Goal: Task Accomplishment & Management: Manage account settings

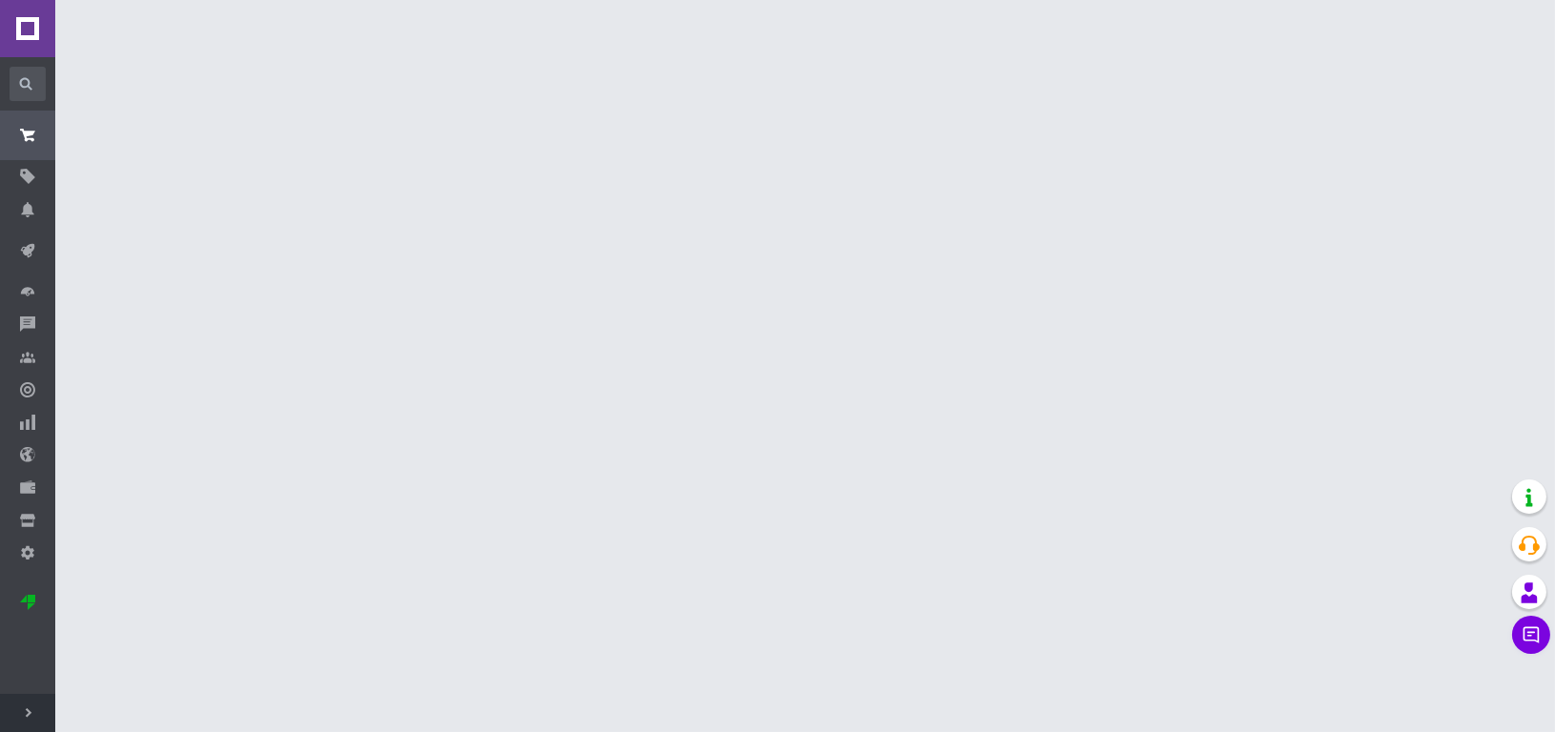
click at [29, 713] on use at bounding box center [29, 713] width 6 height 10
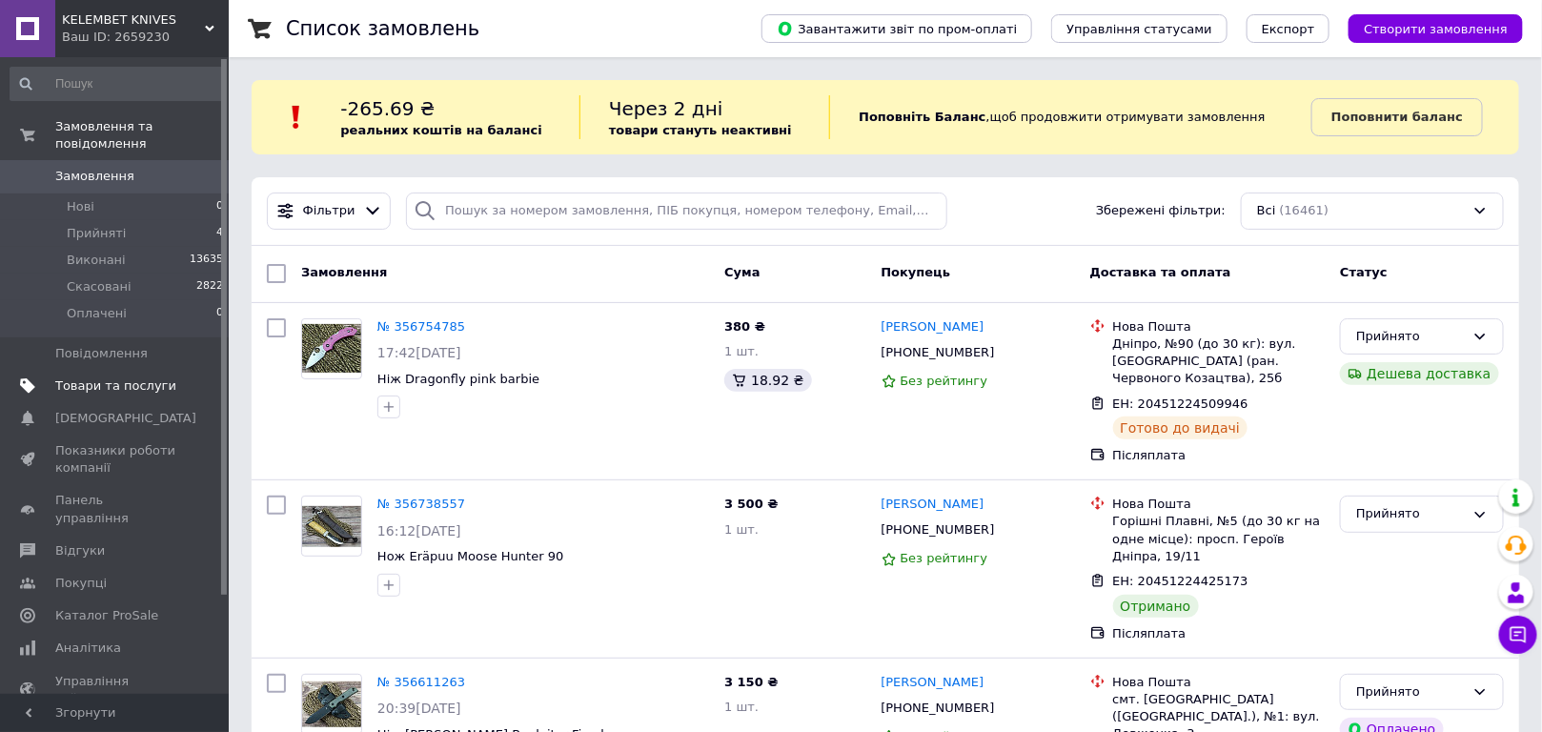
click at [102, 377] on span "Товари та послуги" at bounding box center [115, 385] width 121 height 17
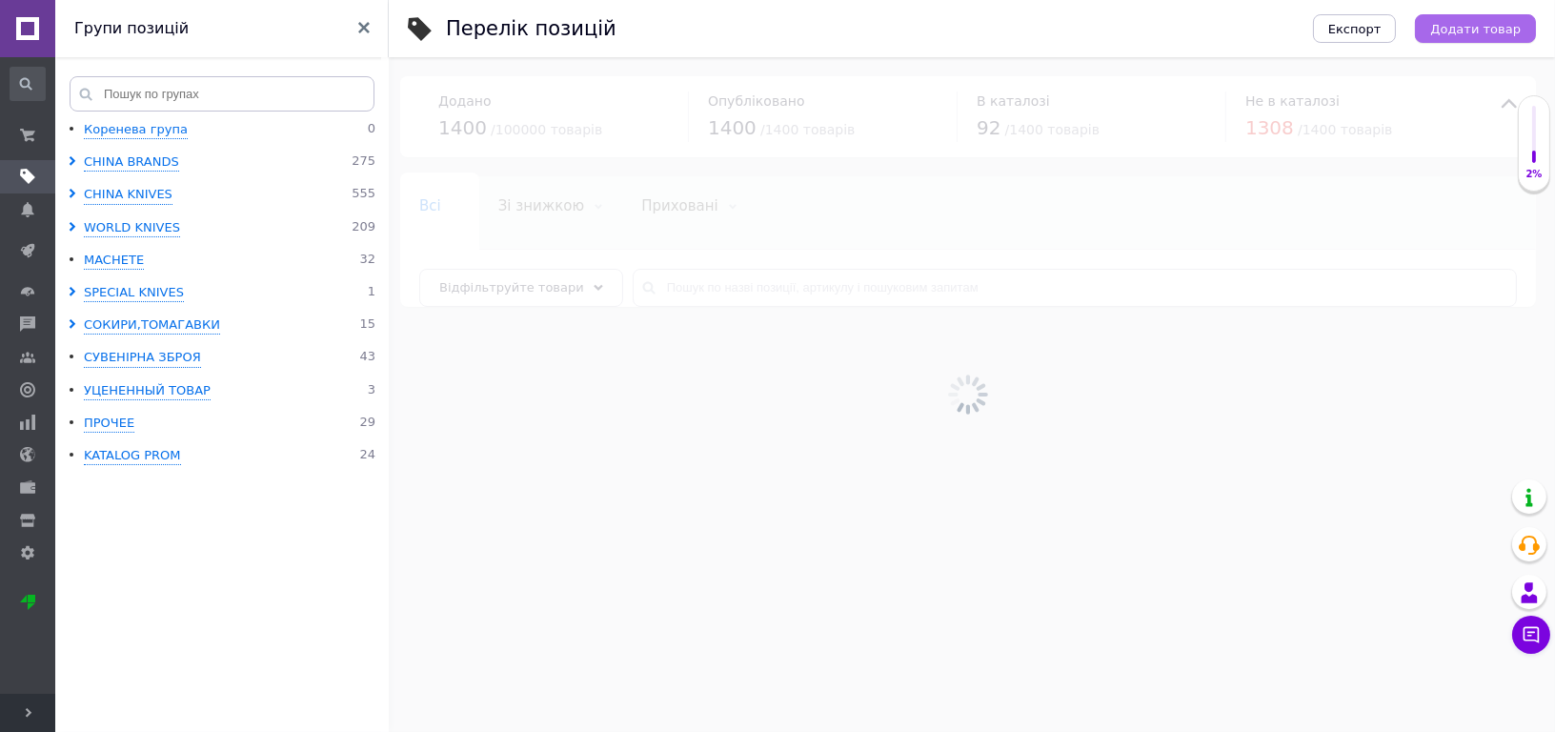
click at [1473, 29] on span "Додати товар" at bounding box center [1476, 29] width 91 height 14
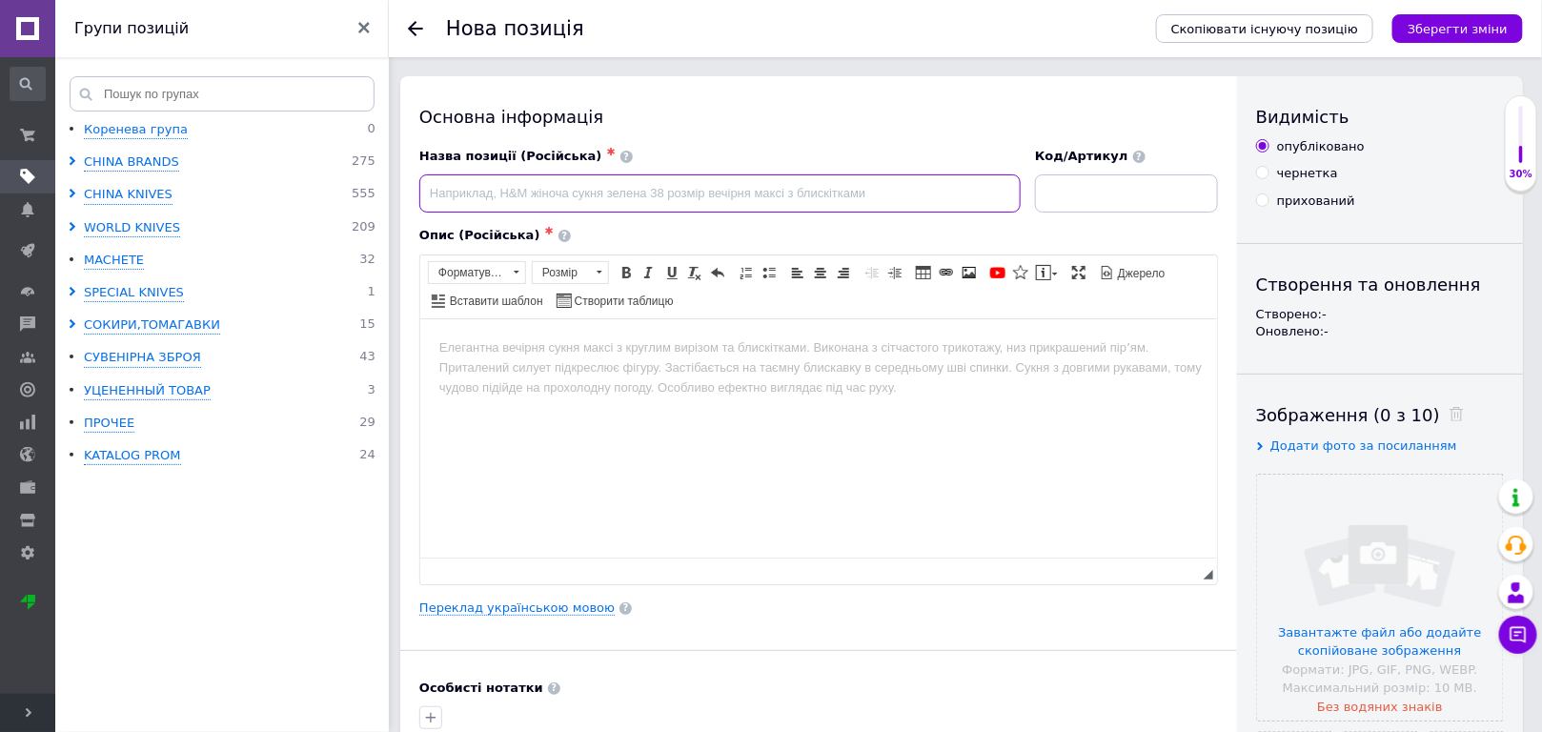
paste input "Нож GW 25443"
click at [445, 192] on input "Нож GW 25443" at bounding box center [719, 193] width 601 height 38
type input "Ніж GW 25443"
click at [1382, 547] on input "file" at bounding box center [1380, 598] width 246 height 246
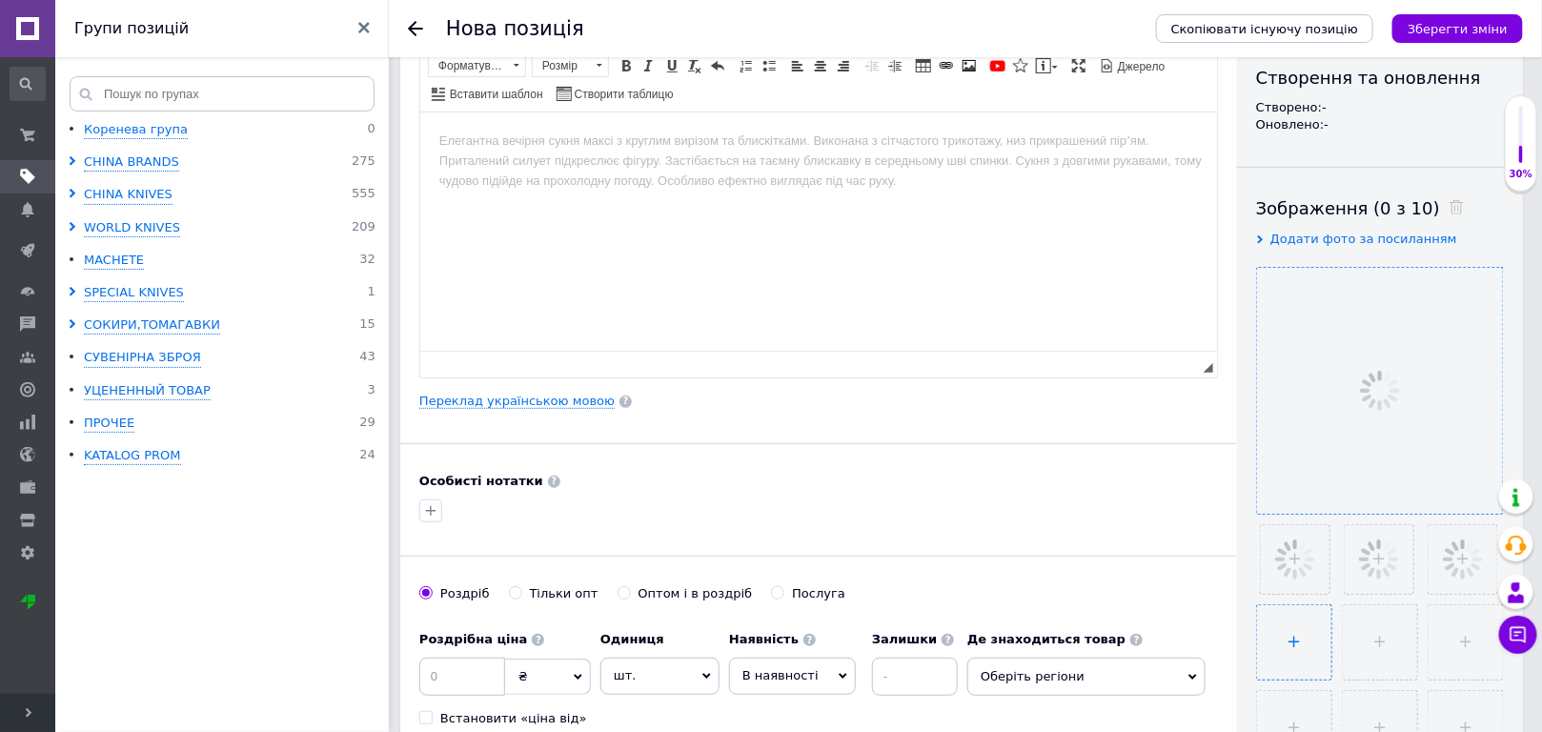
scroll to position [259, 0]
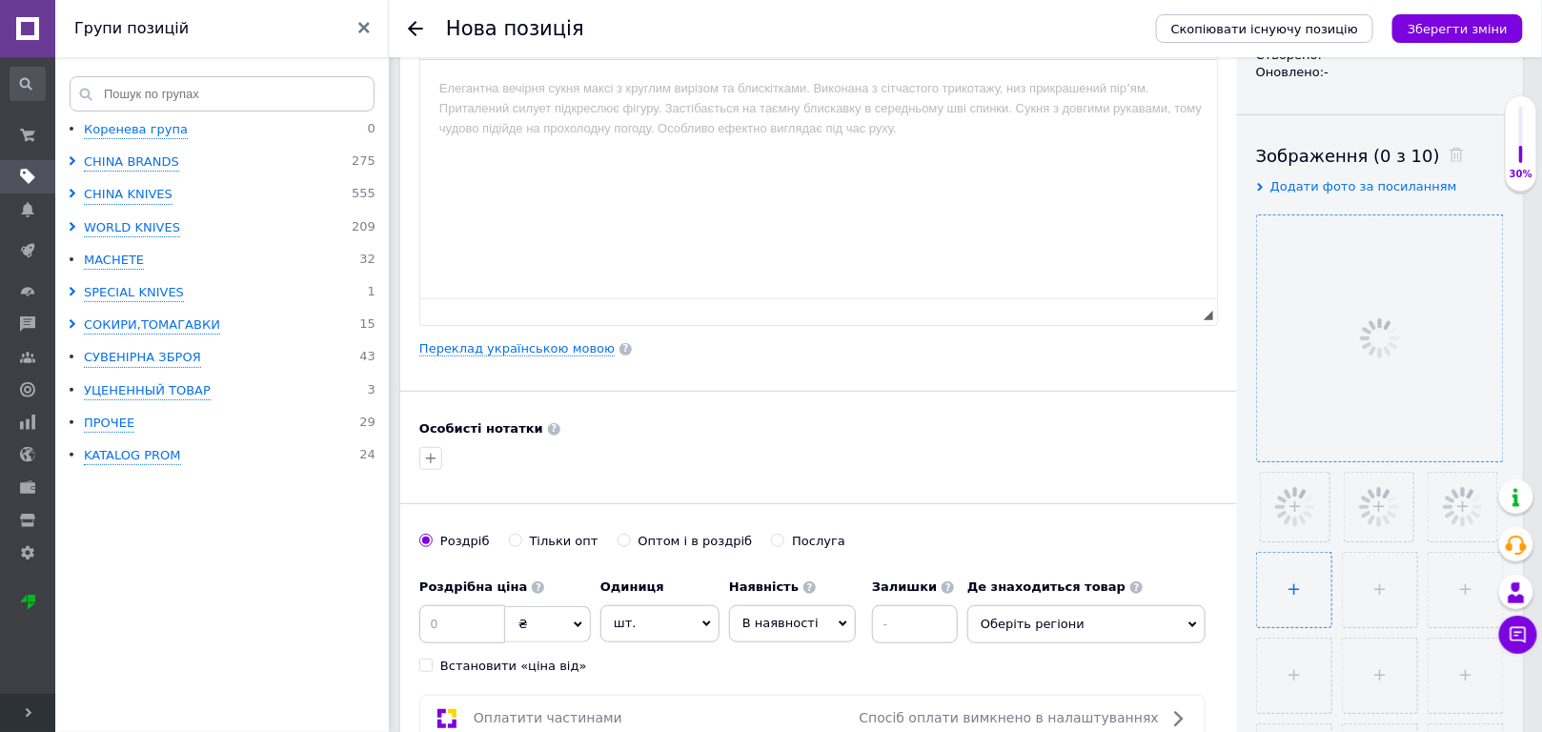
click at [1309, 596] on input "file" at bounding box center [1294, 590] width 74 height 74
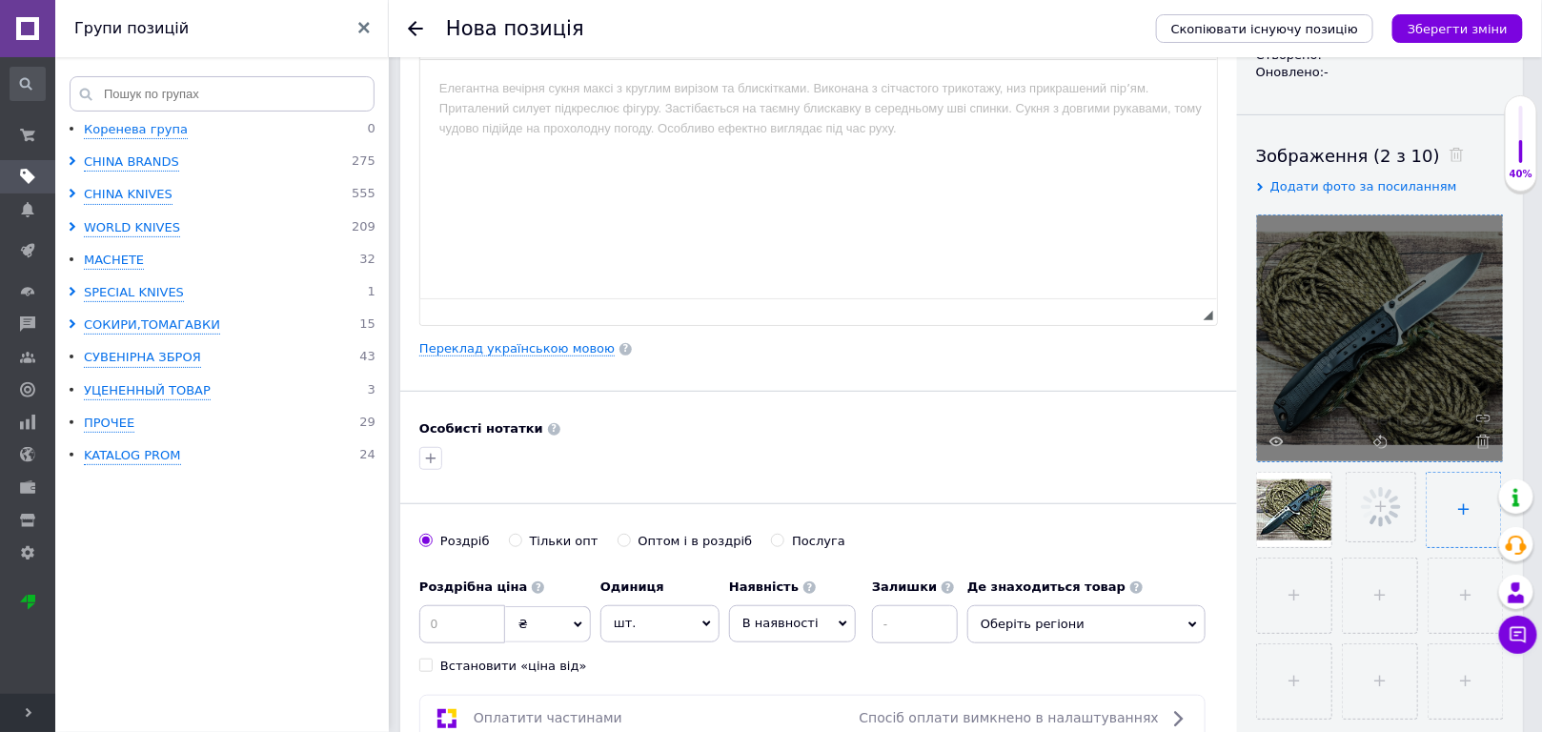
type input "C:\fakepath\IMG_20250807_153003_211.jpg"
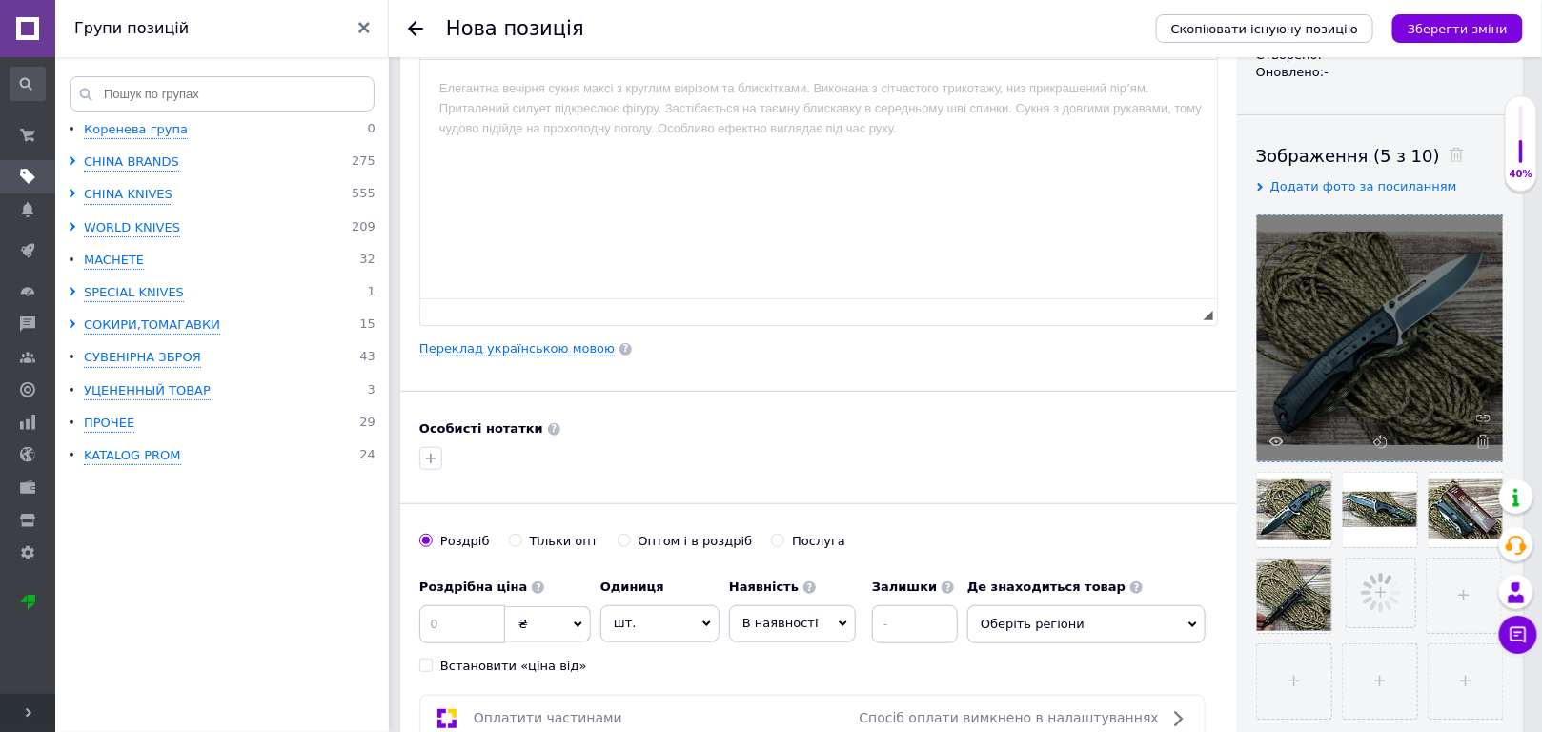
click at [461, 117] on html at bounding box center [817, 88] width 797 height 58
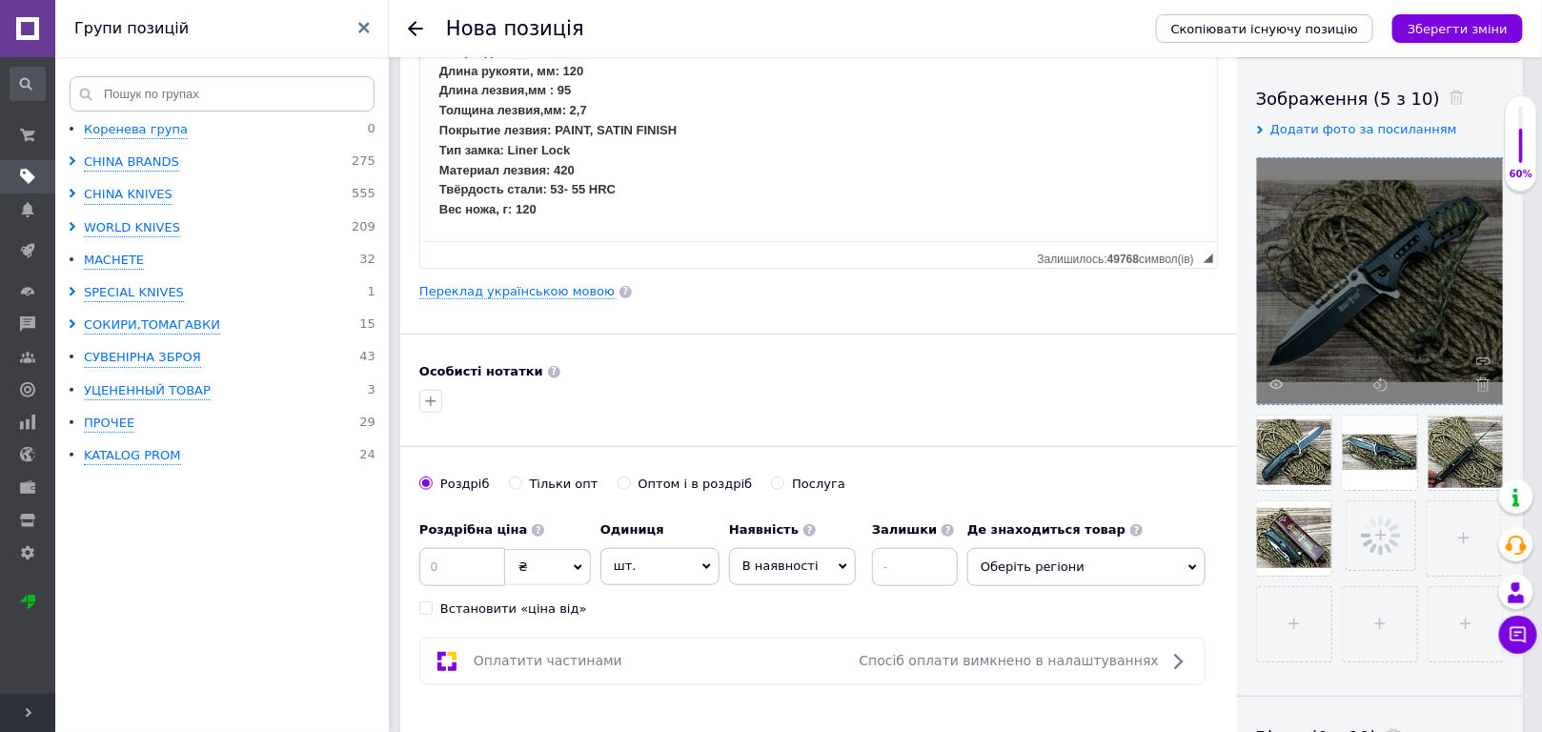
scroll to position [346, 0]
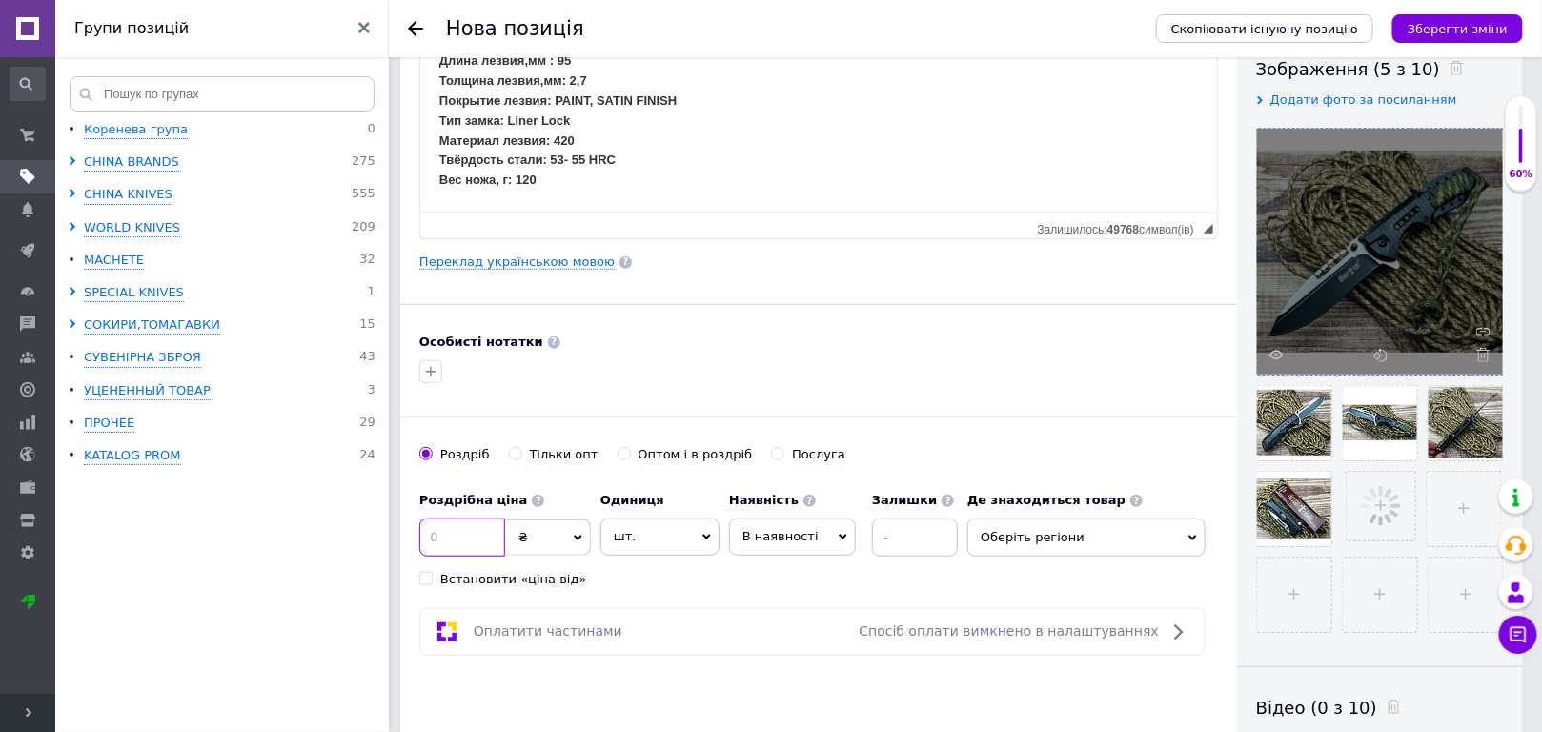
click at [441, 535] on input at bounding box center [462, 537] width 86 height 38
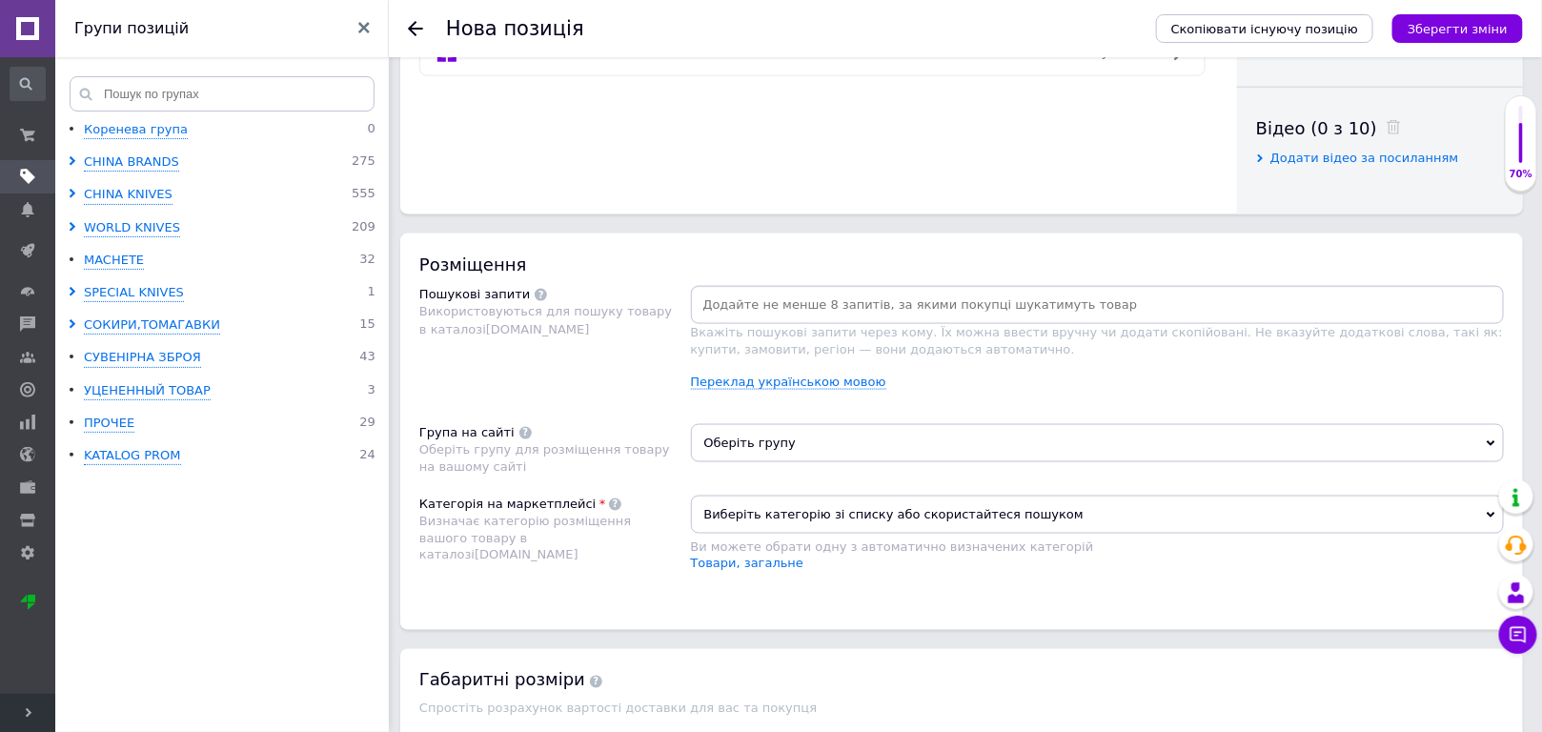
scroll to position [866, 0]
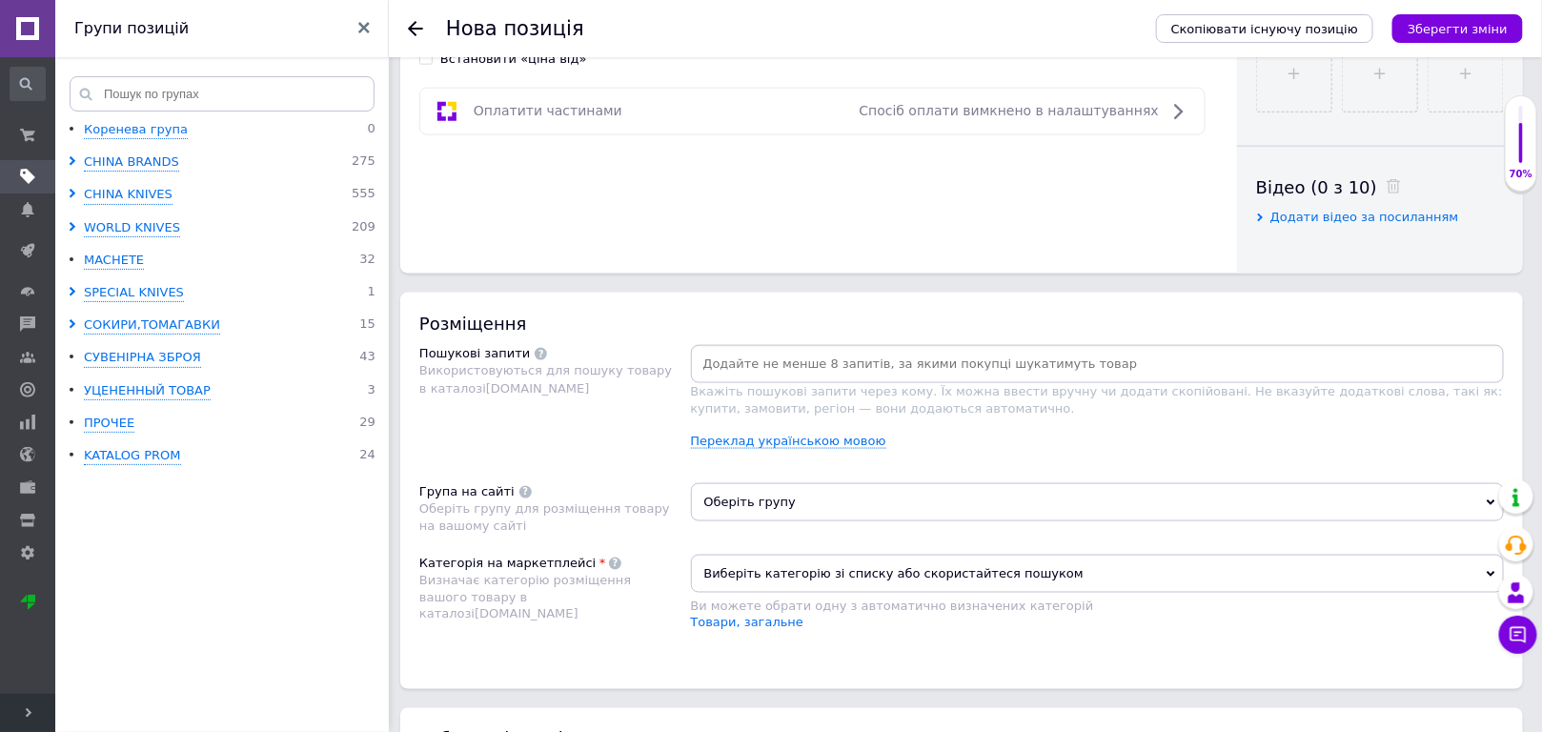
type input "300"
click at [767, 502] on span "Оберіть групу" at bounding box center [1098, 502] width 814 height 38
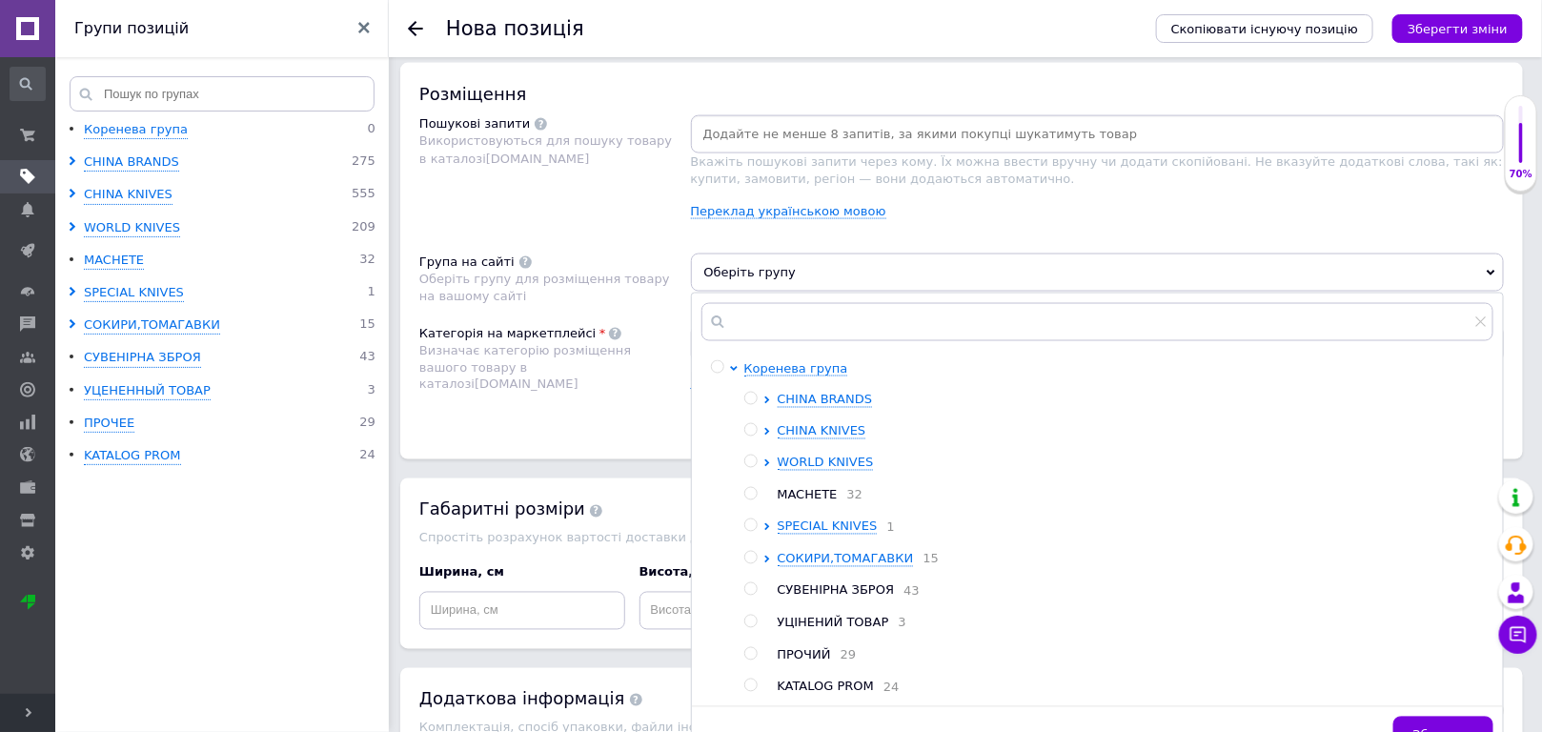
scroll to position [1126, 0]
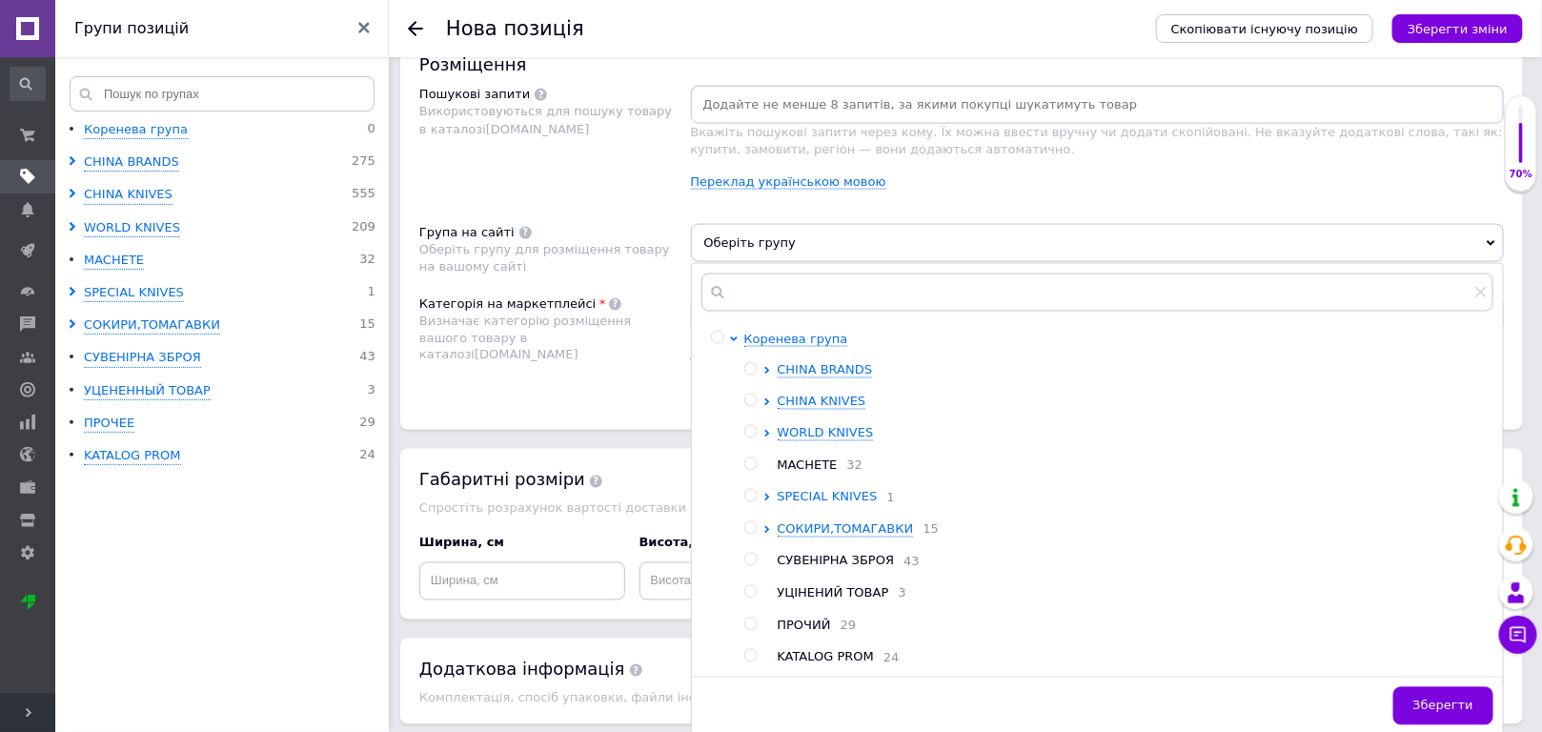
click at [768, 494] on icon at bounding box center [766, 498] width 5 height 8
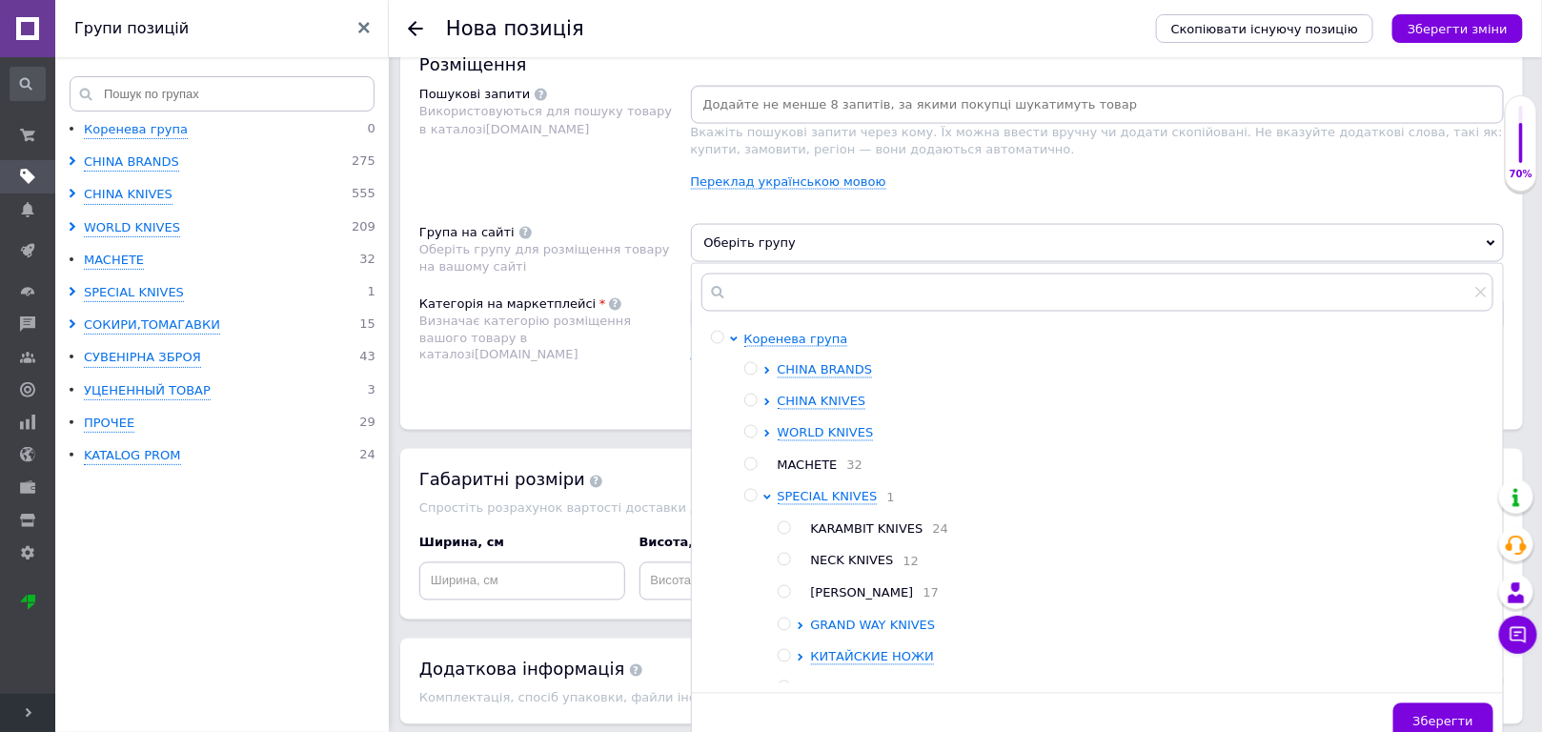
click at [802, 626] on icon at bounding box center [801, 626] width 8 height 8
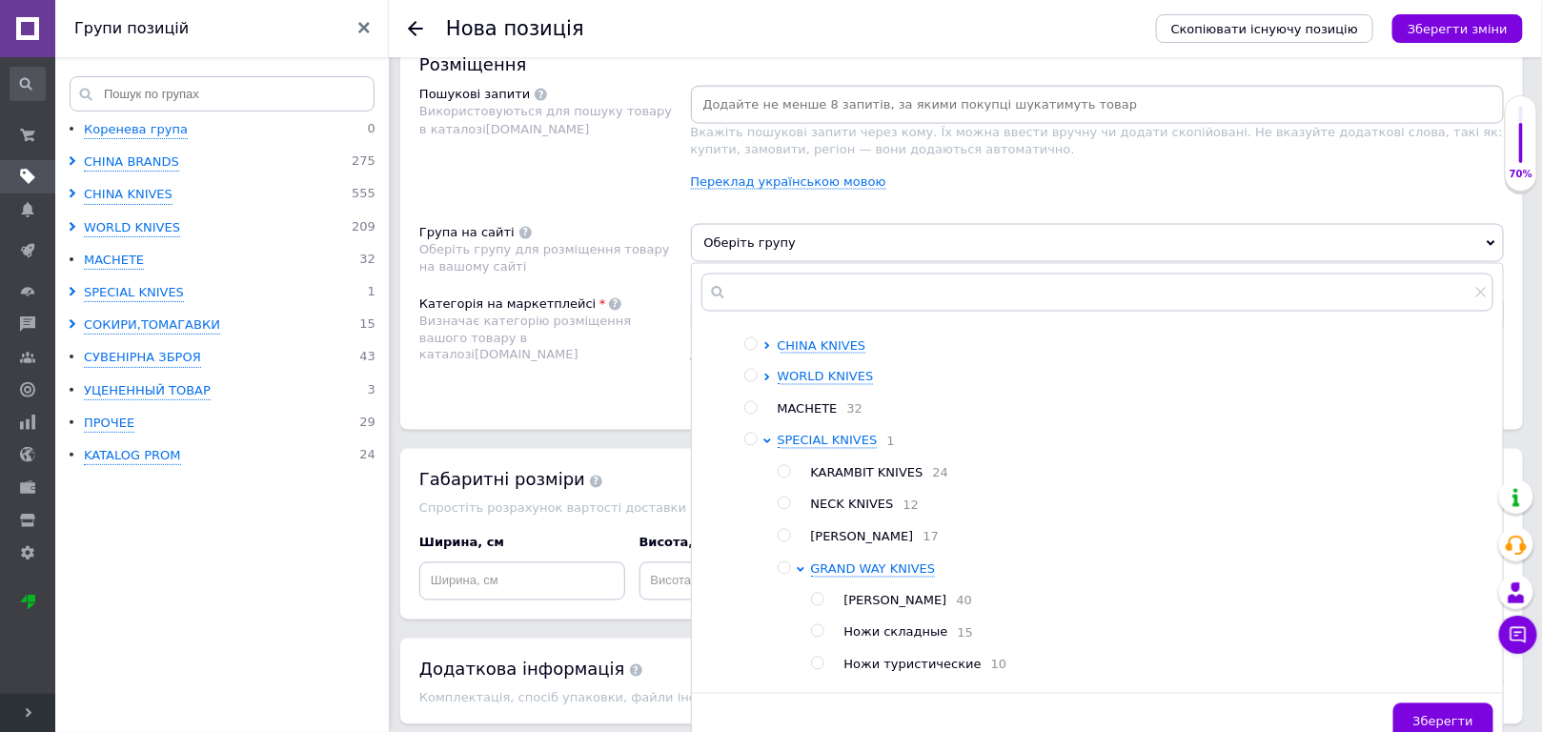
scroll to position [86, 0]
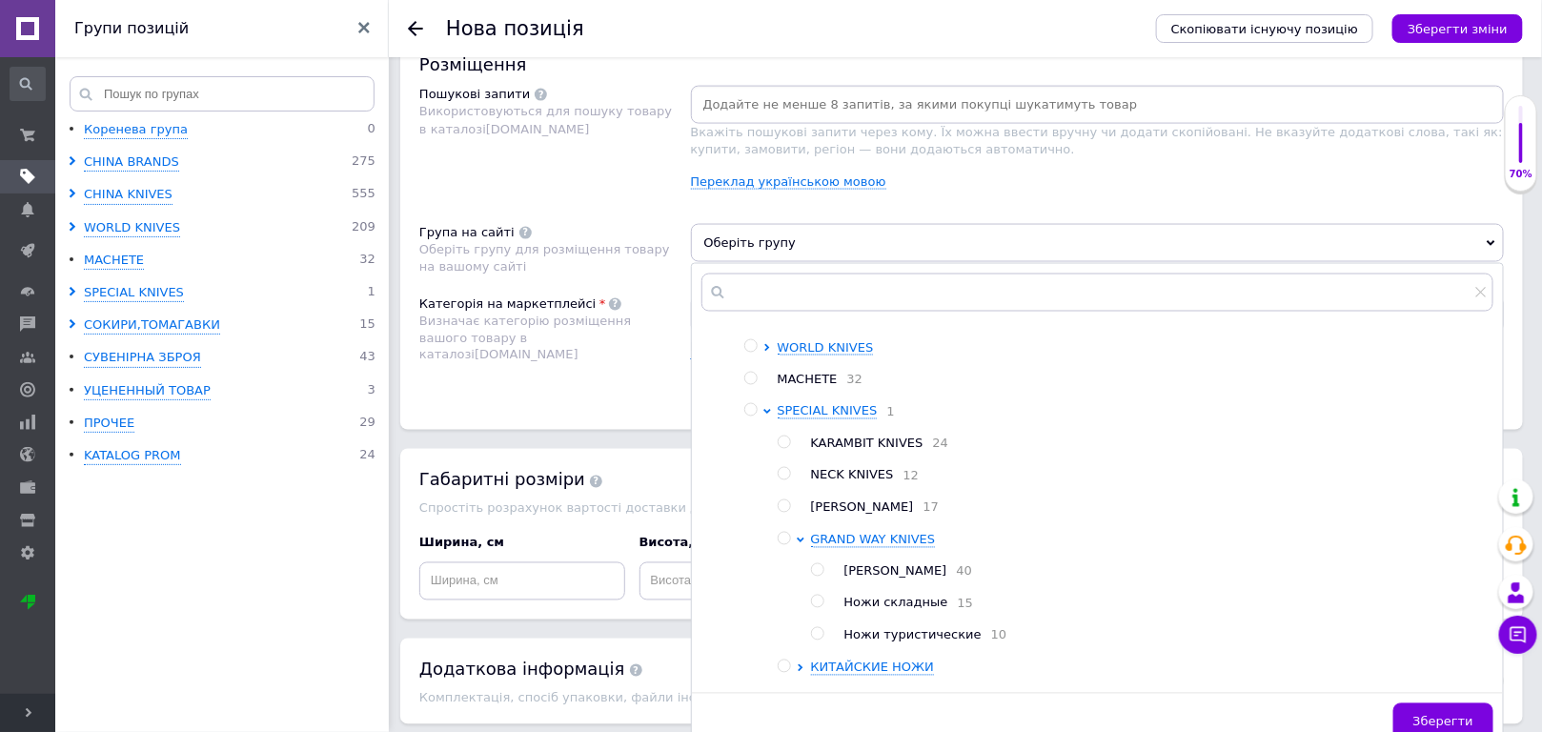
click at [816, 605] on input "radio" at bounding box center [817, 602] width 12 height 12
radio input "true"
click at [631, 362] on div "Категорія на маркетплейсі Визначає категорію розміщення вашого товару в каталоз…" at bounding box center [555, 343] width 272 height 96
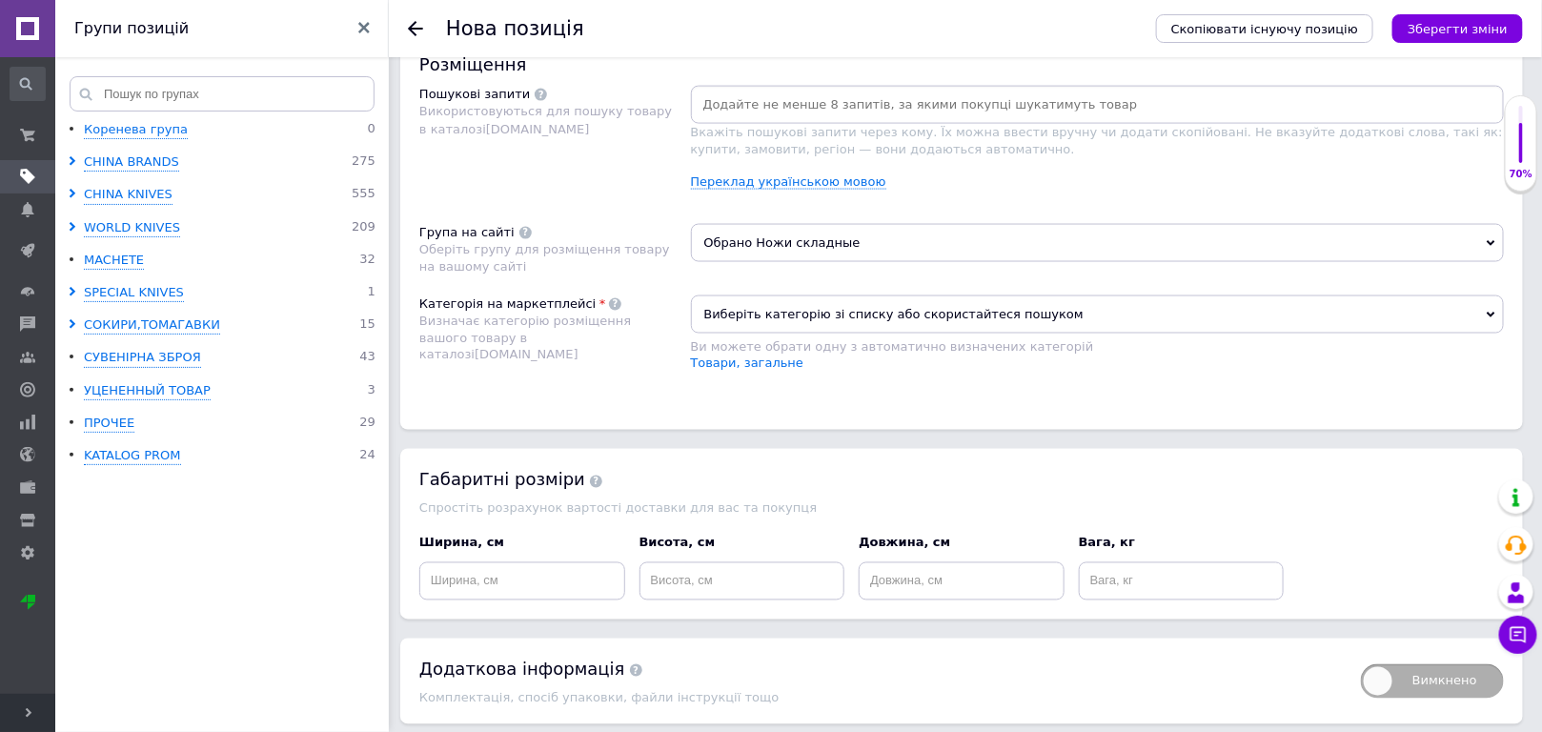
click at [780, 306] on span "Виберіть категорію зі списку або скористайтеся пошуком" at bounding box center [1098, 314] width 814 height 38
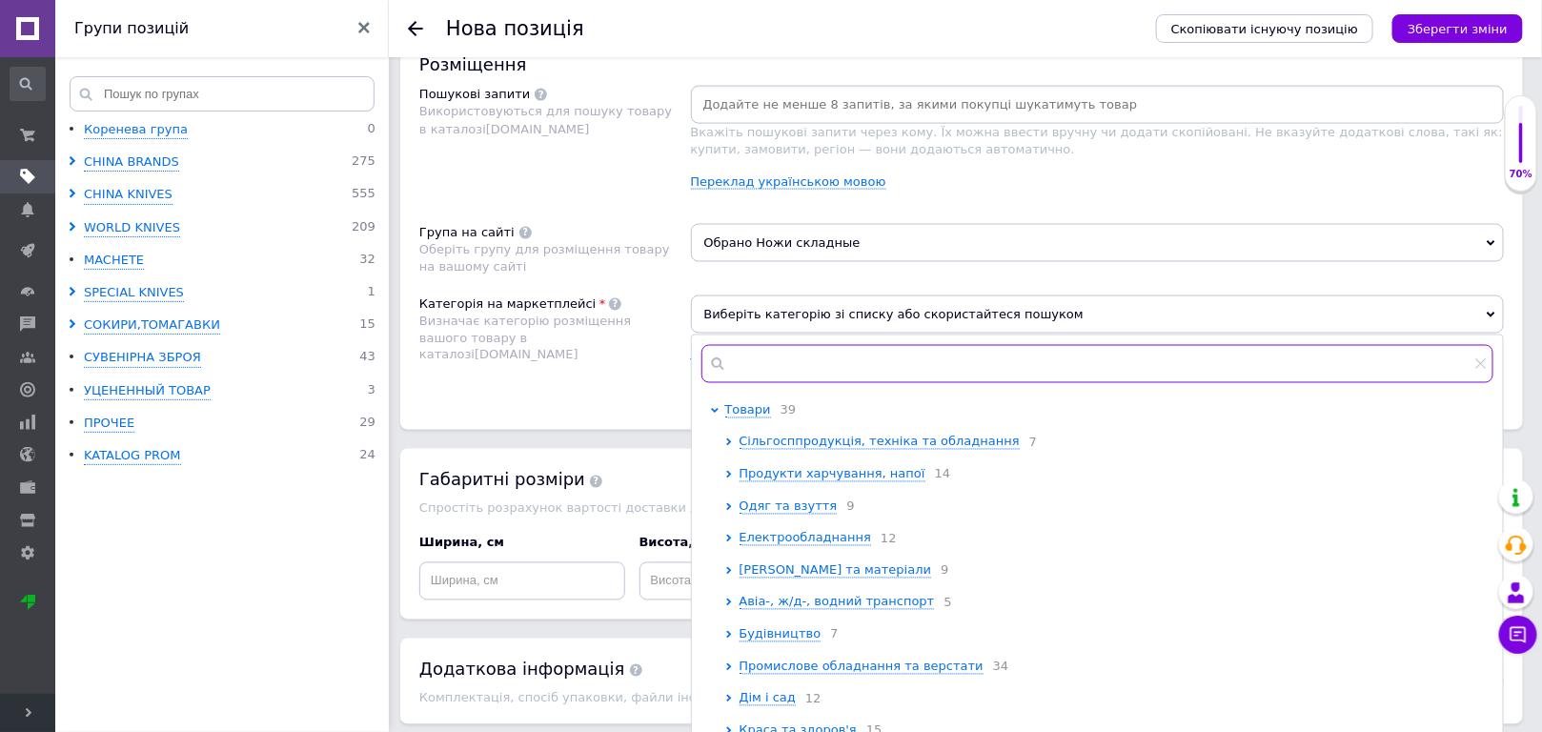
click at [757, 363] on input "text" at bounding box center [1097, 364] width 793 height 38
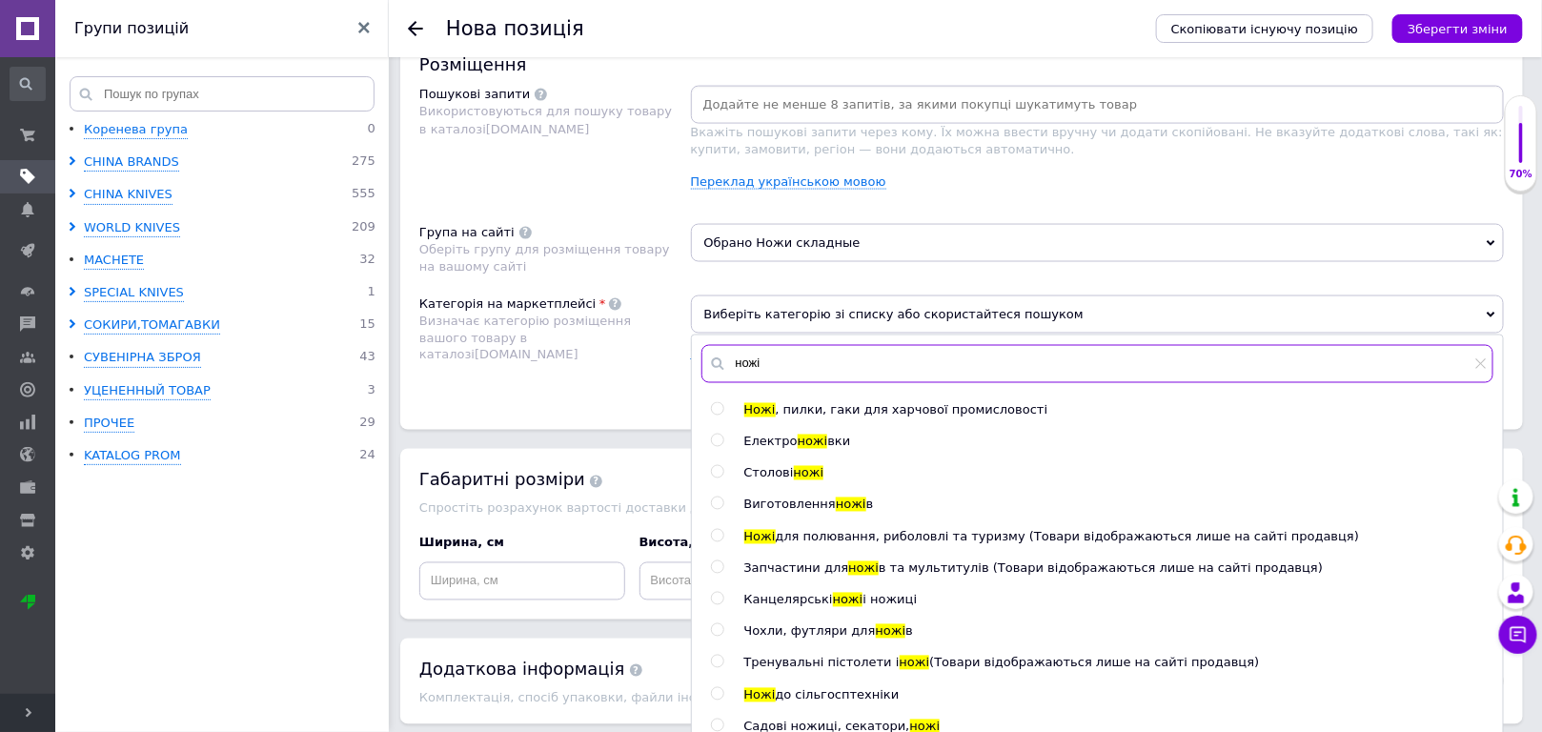
type input "ножі"
click at [716, 530] on input "radio" at bounding box center [717, 536] width 12 height 12
radio input "true"
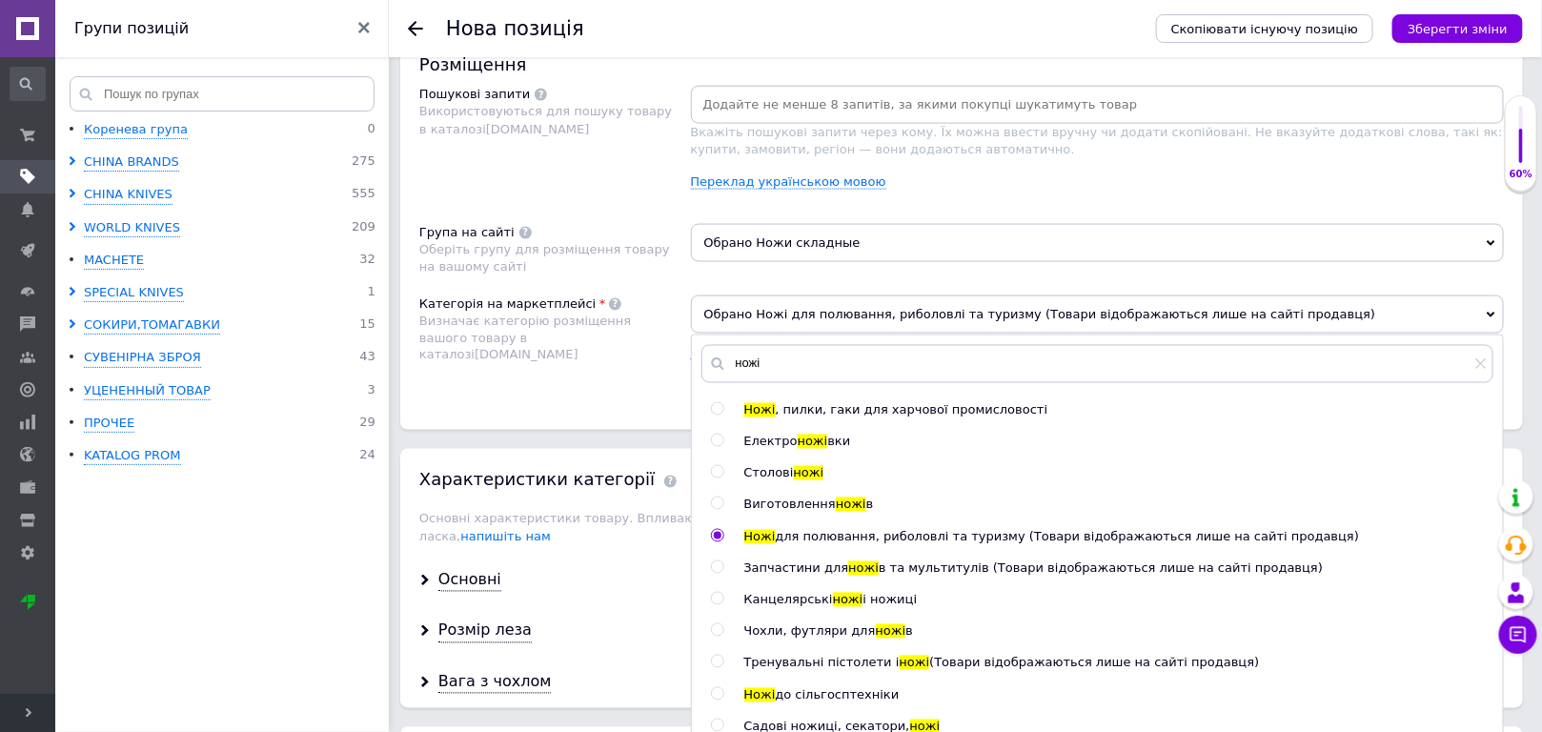
click at [600, 391] on div "Розміщення Пошукові запити Використовуються для пошуку товару в каталозі [DOMAI…" at bounding box center [961, 231] width 1123 height 396
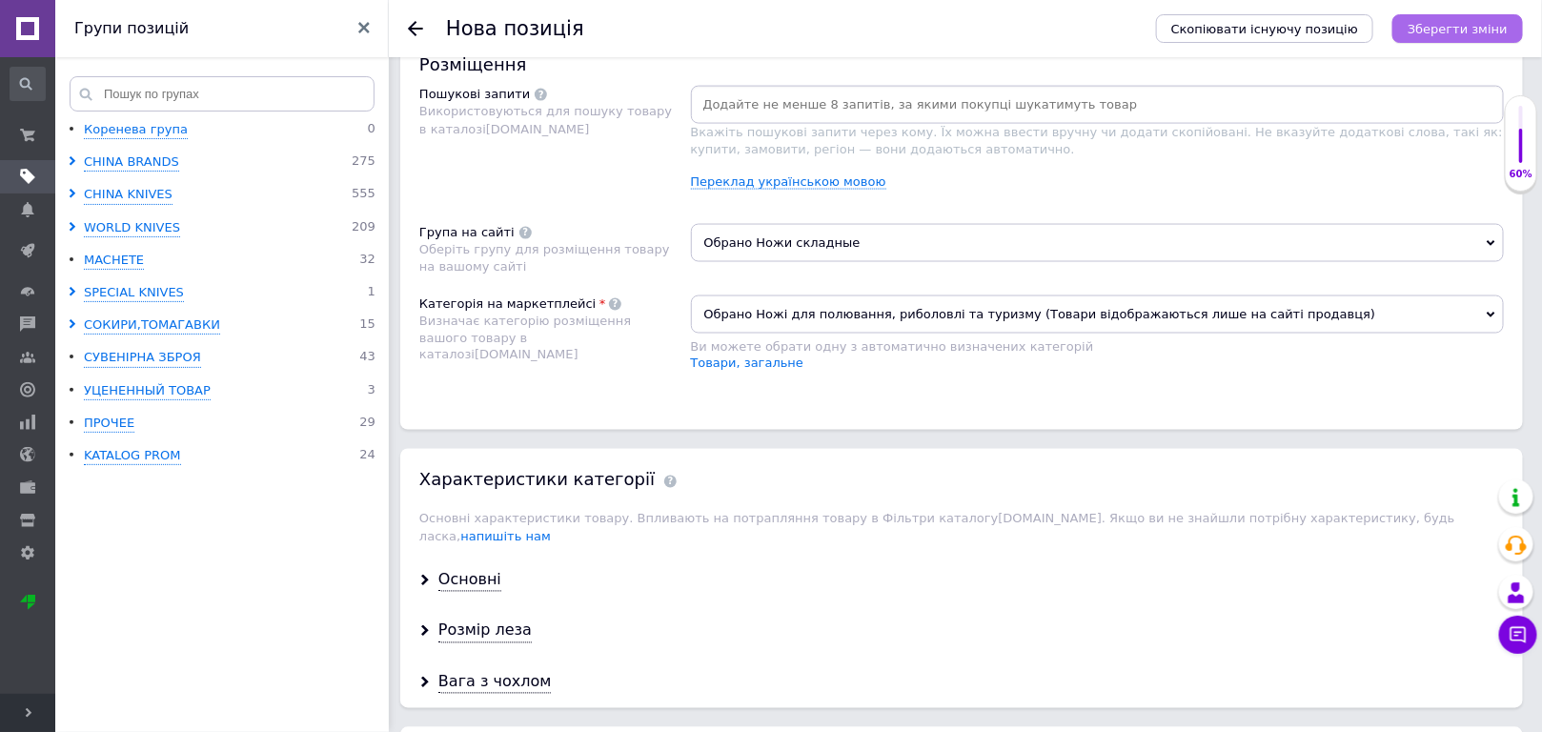
click at [1476, 33] on icon "Зберегти зміни" at bounding box center [1458, 29] width 100 height 14
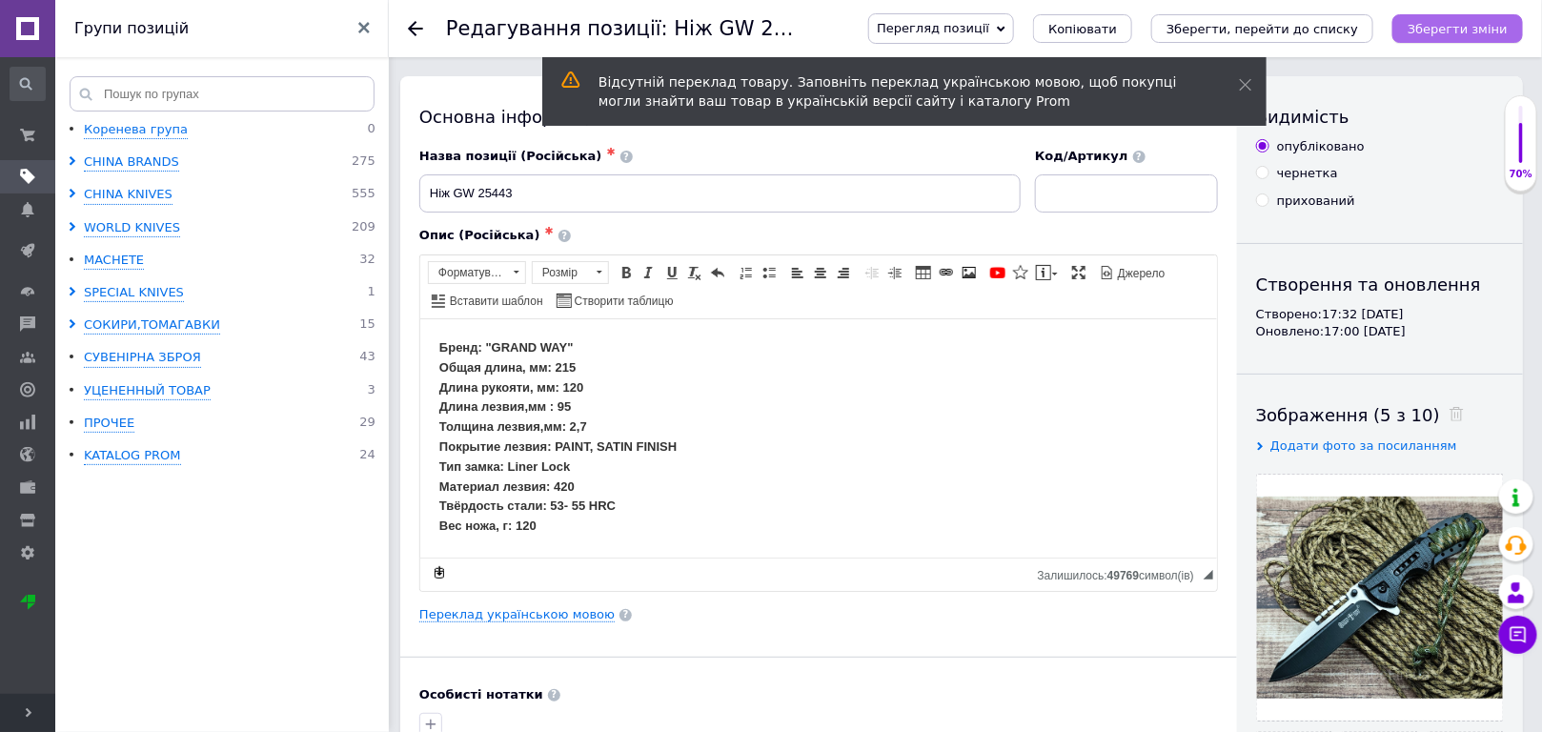
click at [1473, 27] on icon "Зберегти зміни" at bounding box center [1458, 29] width 100 height 14
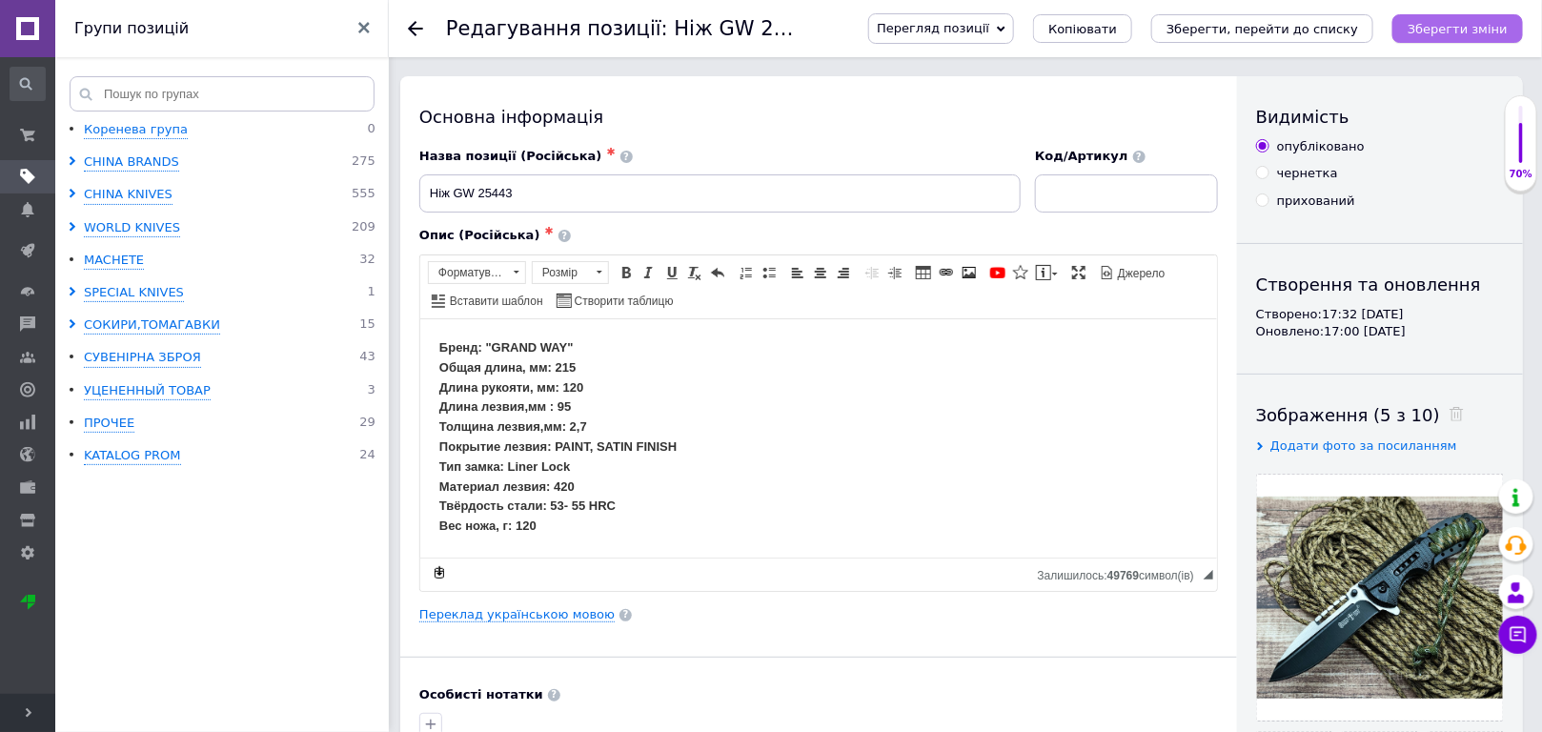
click at [1480, 24] on icon "Зберегти зміни" at bounding box center [1458, 29] width 100 height 14
